Goal: Understand process/instructions: Learn how to perform a task or action

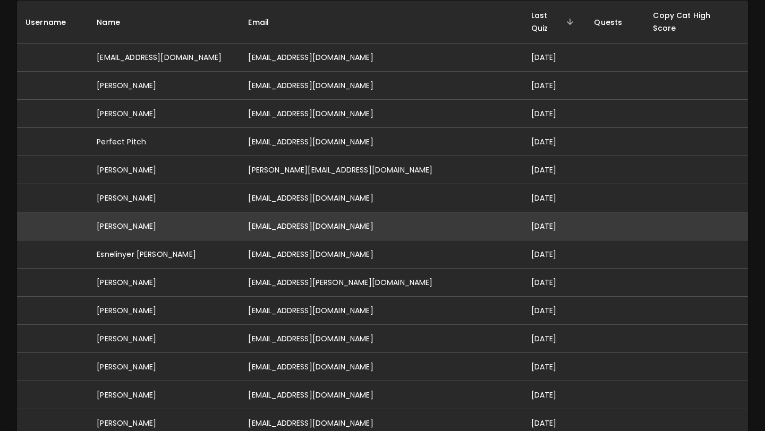
scroll to position [131, 0]
